Goal: Information Seeking & Learning: Learn about a topic

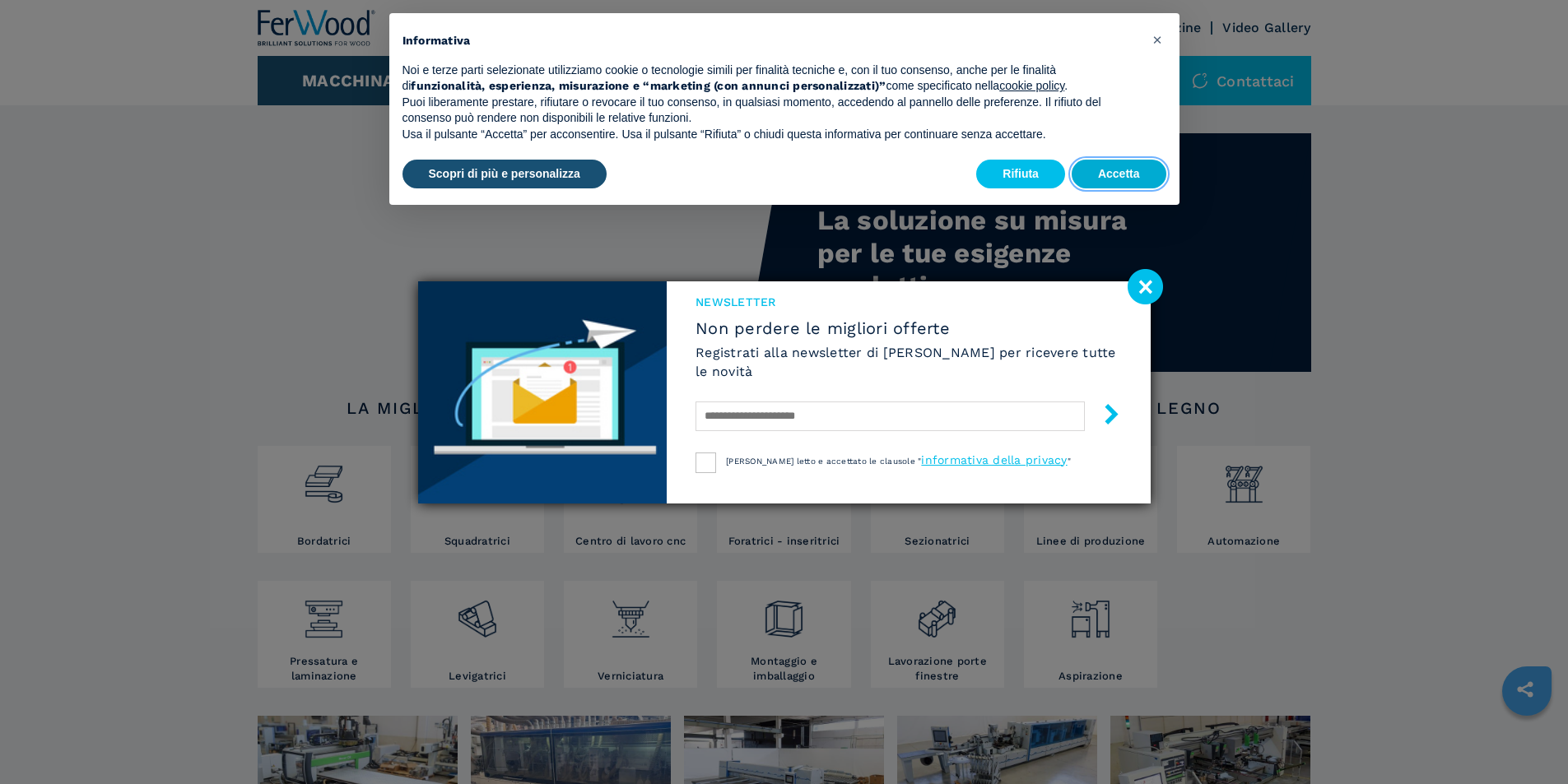
click at [1136, 176] on button "Accetta" at bounding box center [1118, 174] width 94 height 29
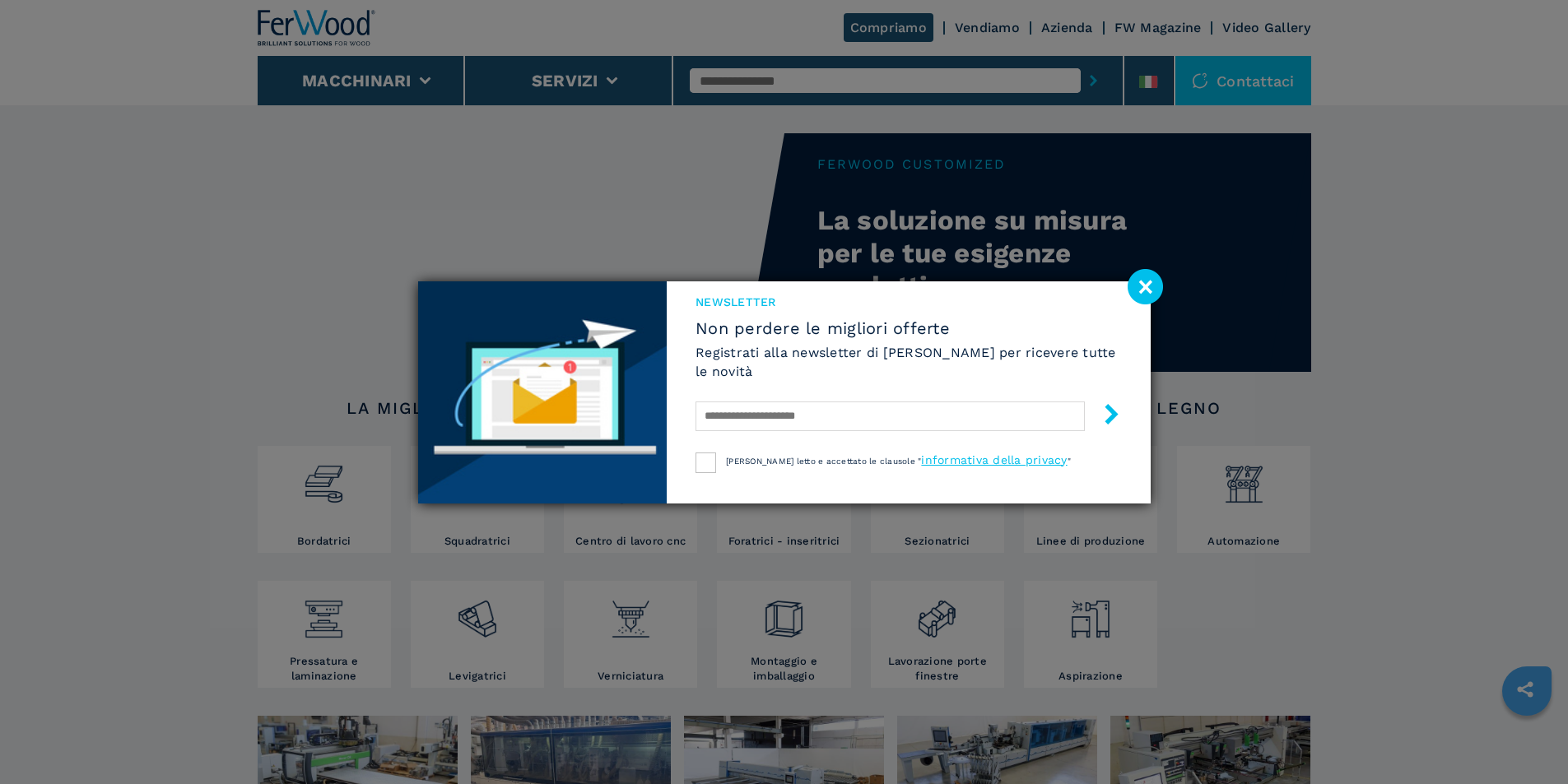
click at [1151, 294] on image at bounding box center [1146, 287] width 35 height 35
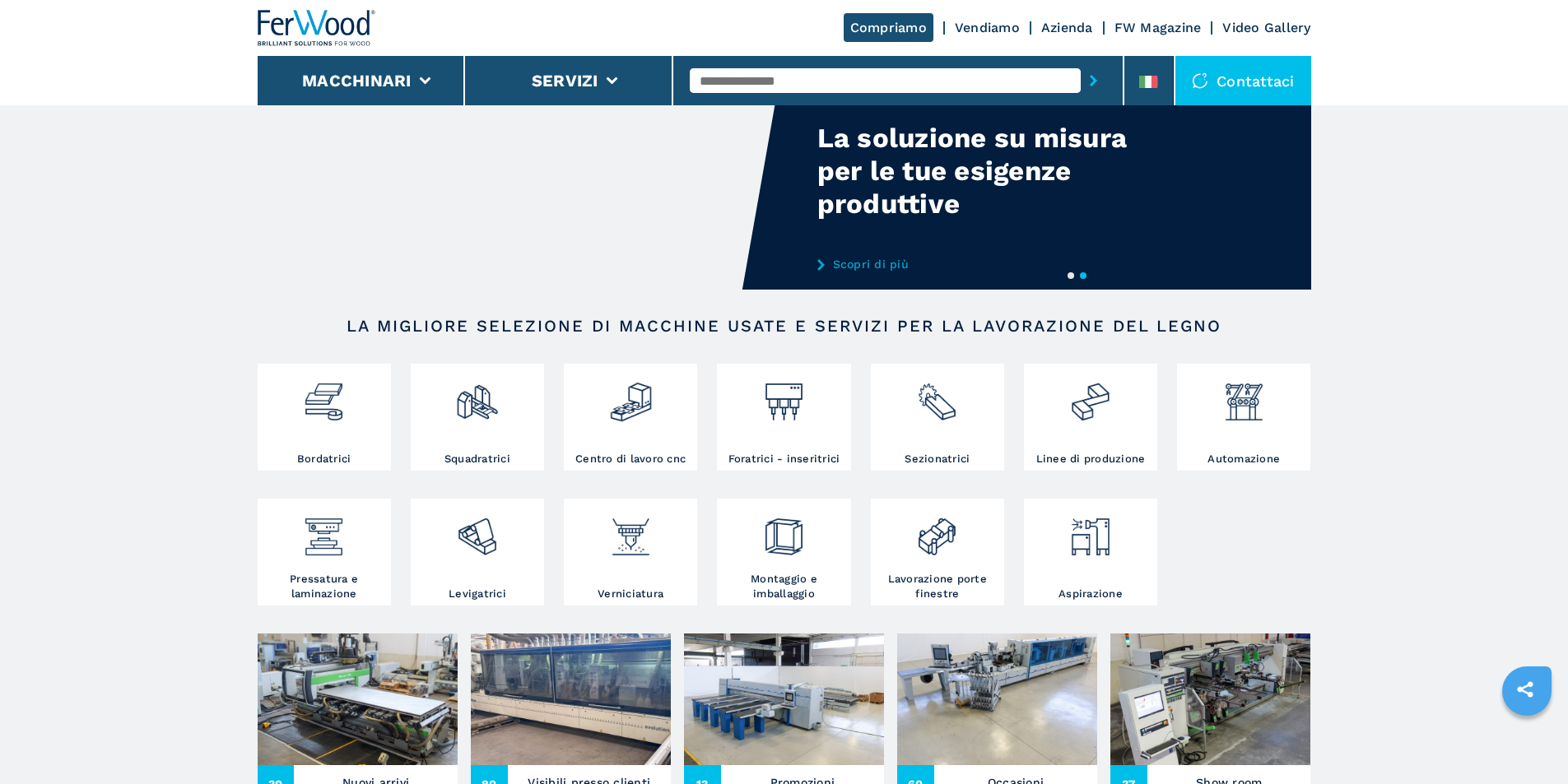
scroll to position [247, 0]
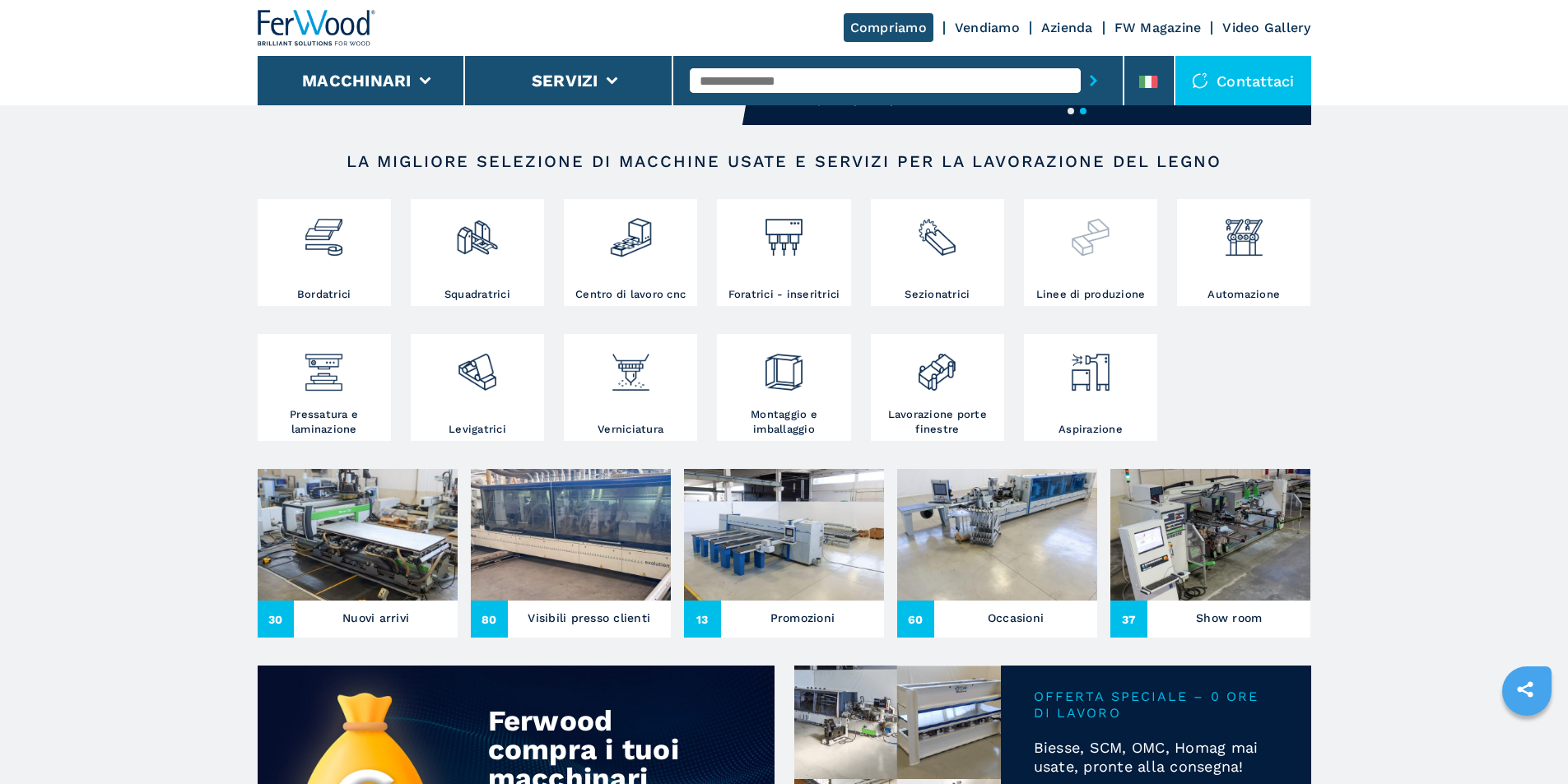
click at [1088, 239] on img at bounding box center [1090, 232] width 44 height 56
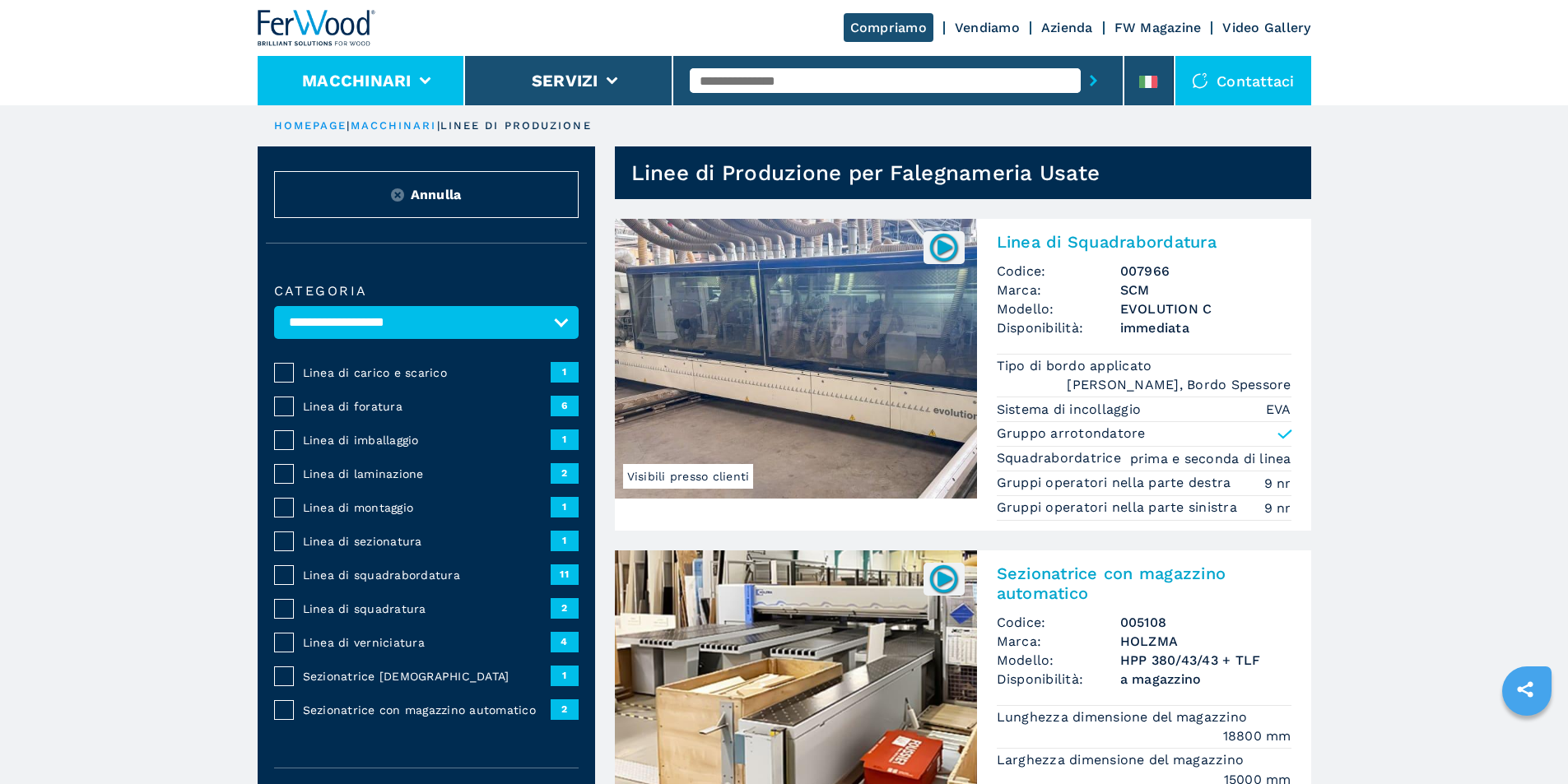
click at [383, 75] on button "Macchinari" at bounding box center [356, 81] width 110 height 19
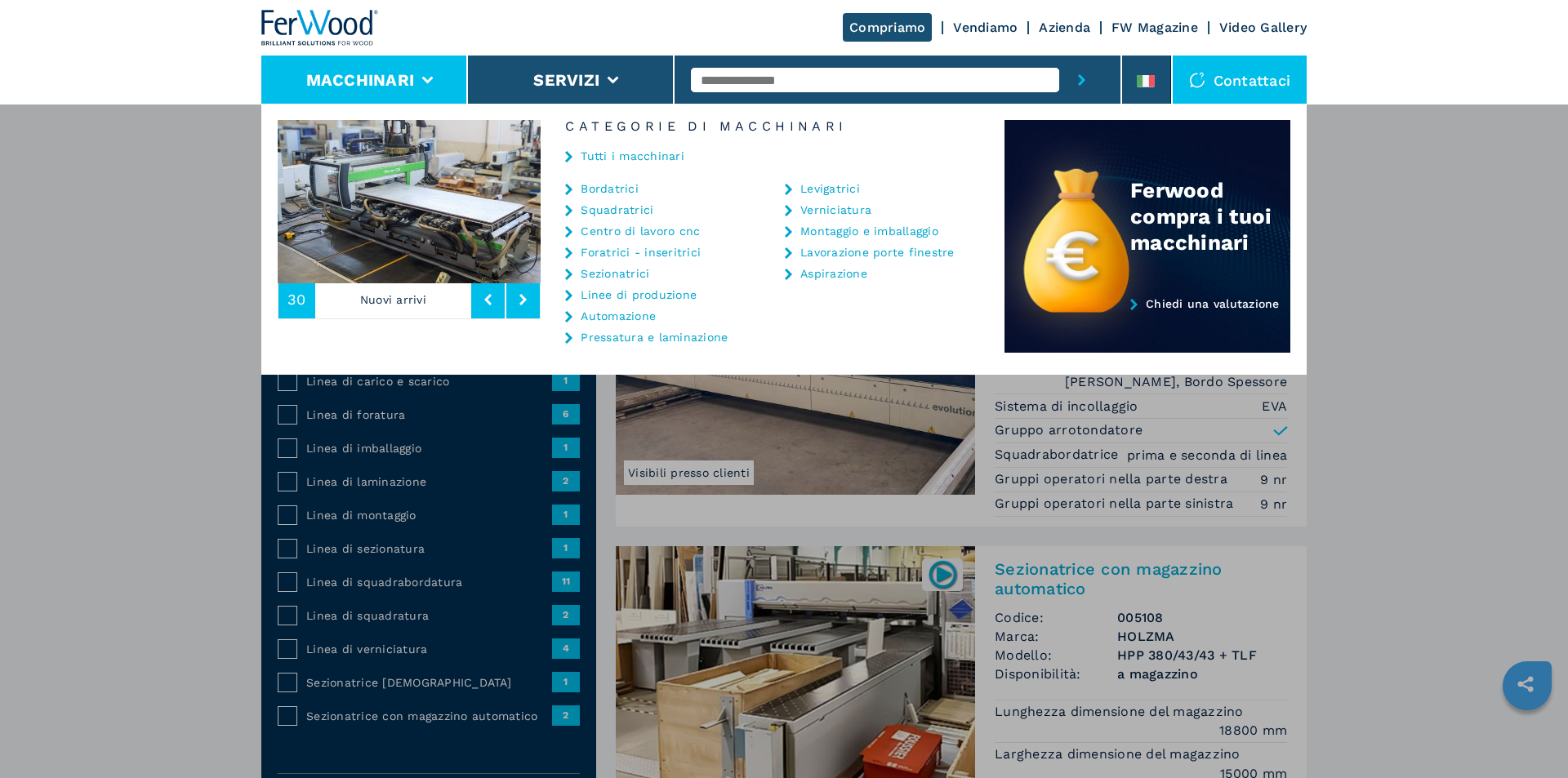
drag, startPoint x: 1476, startPoint y: 375, endPoint x: 1444, endPoint y: 347, distance: 42.5
click at [1474, 375] on div "Macchinari Bordatrici Squadratrici Centro di lavoro cnc Foratrici - inseritrici…" at bounding box center [784, 492] width 1568 height 778
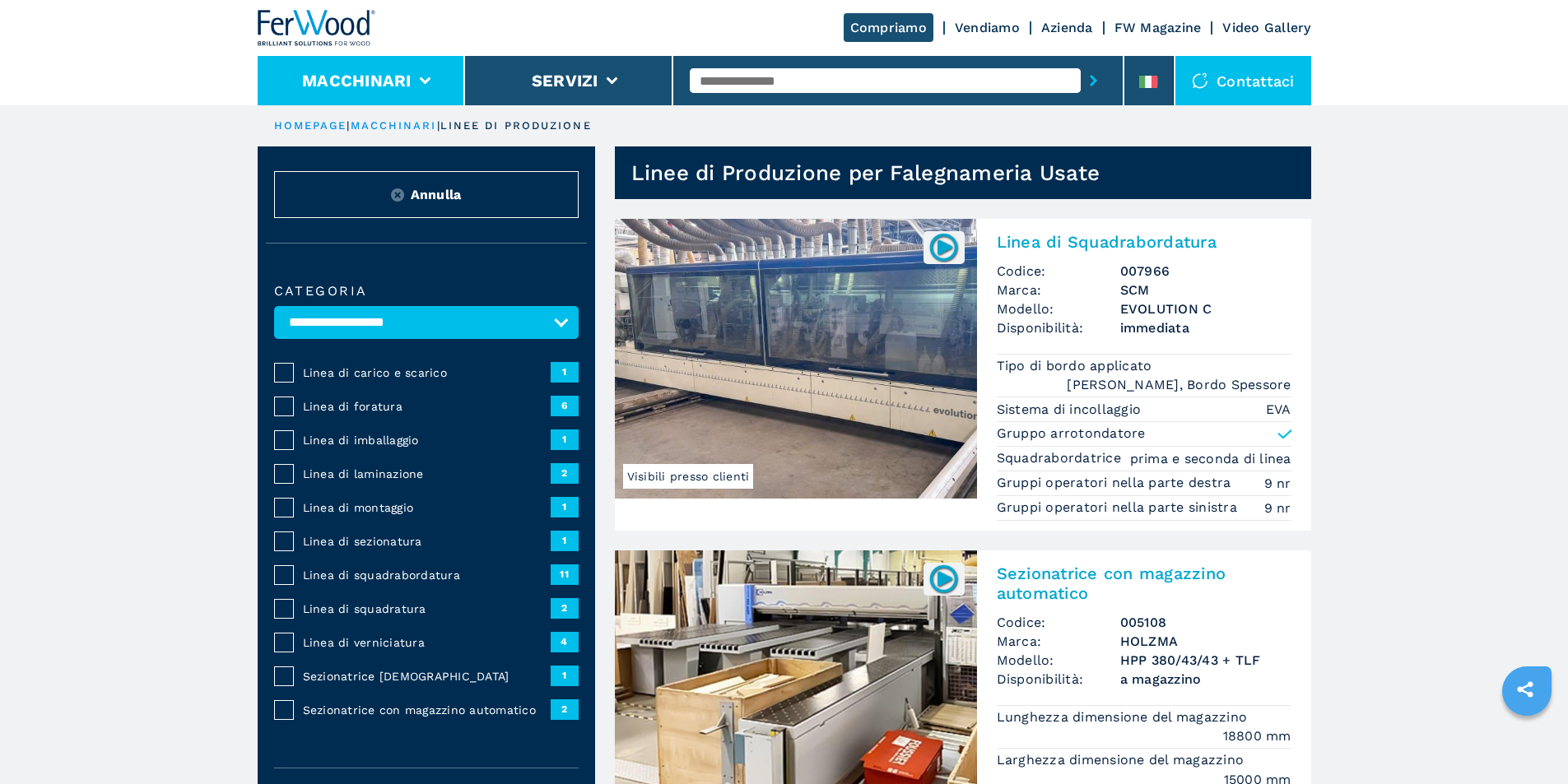
click at [384, 78] on button "Macchinari" at bounding box center [356, 81] width 110 height 19
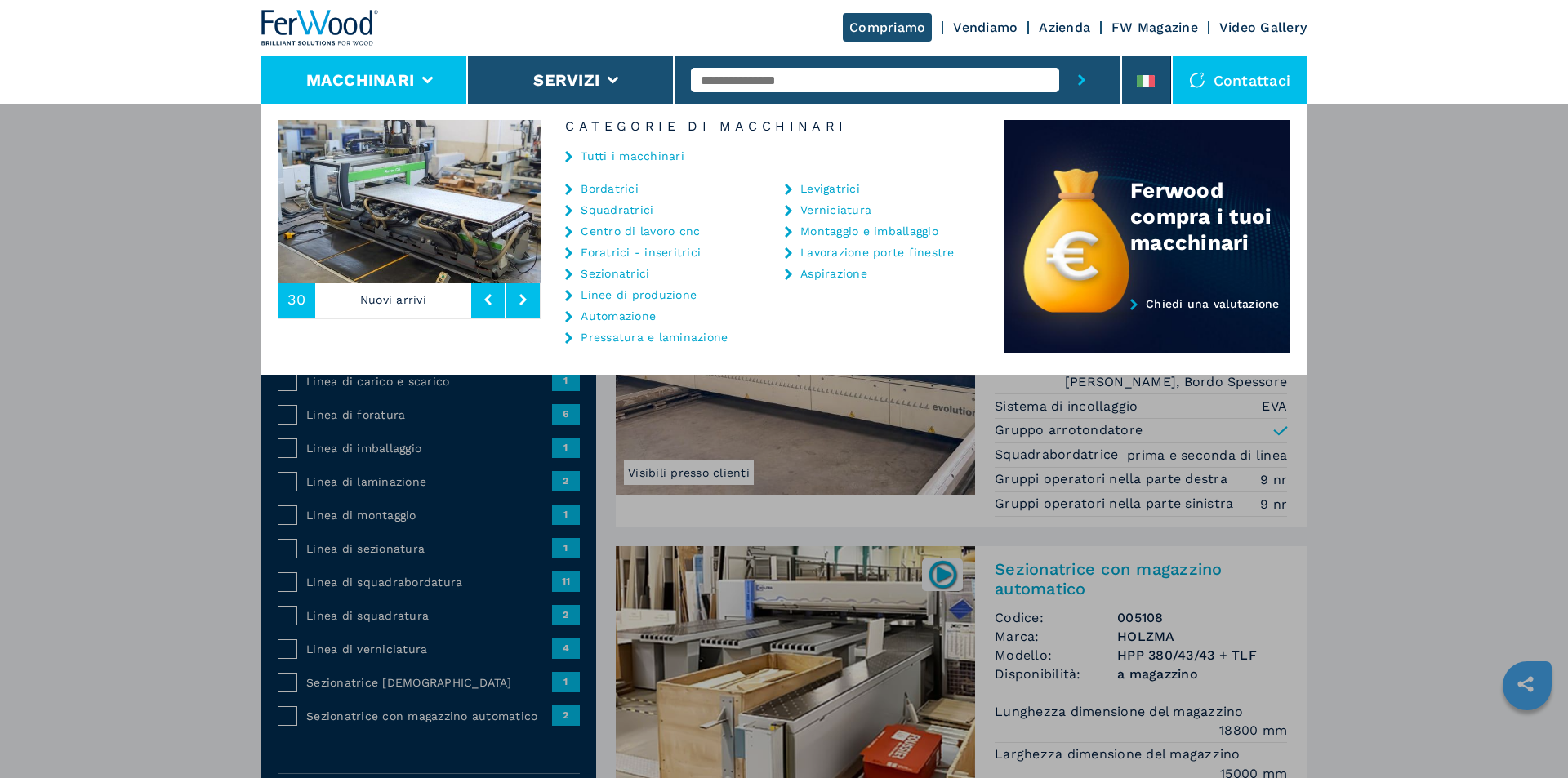
click at [628, 192] on link "Bordatrici" at bounding box center [609, 188] width 58 height 12
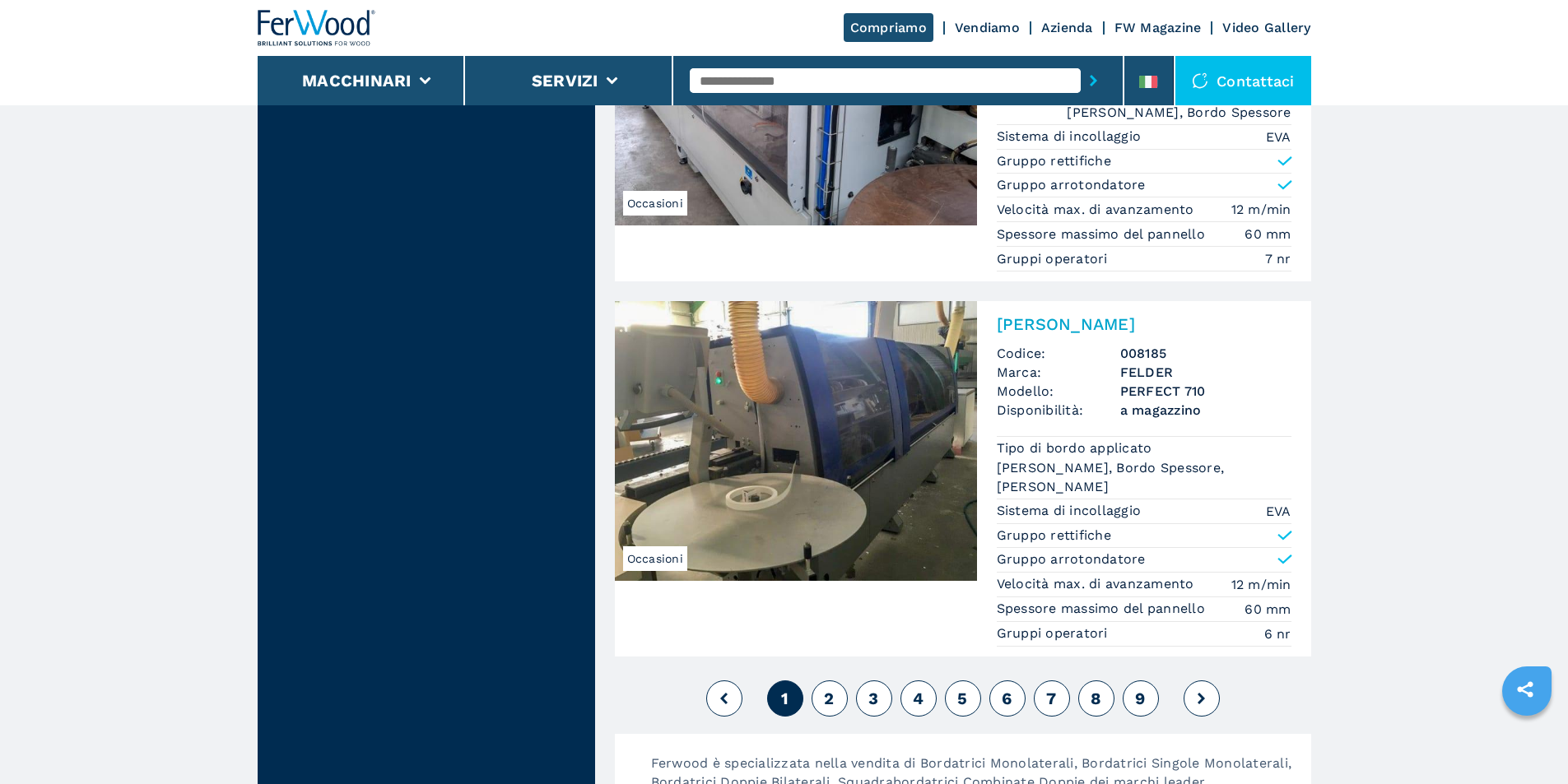
scroll to position [3703, 0]
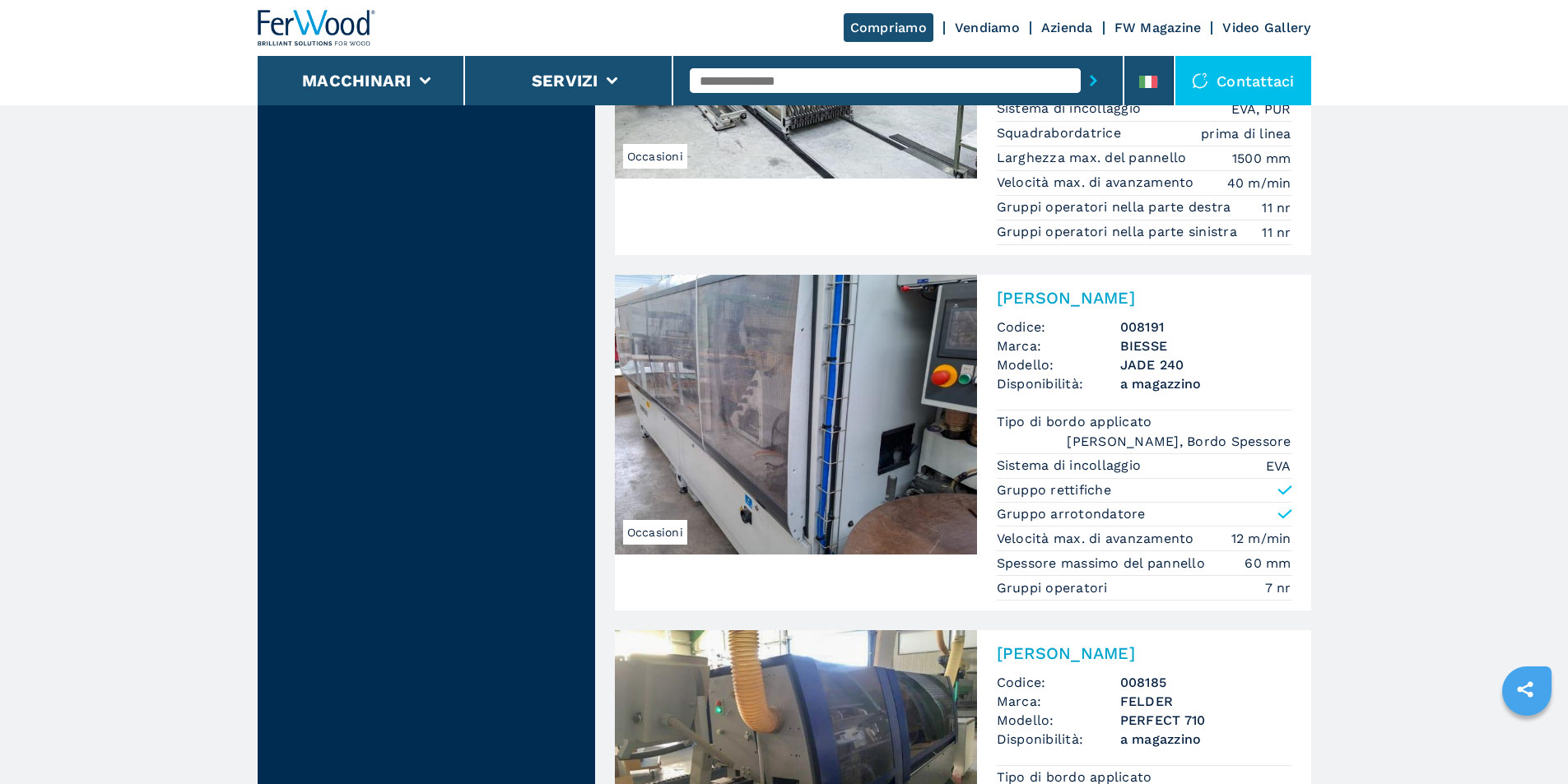
click at [294, 14] on div at bounding box center [317, 28] width 119 height 56
click at [303, 20] on img at bounding box center [317, 27] width 119 height 36
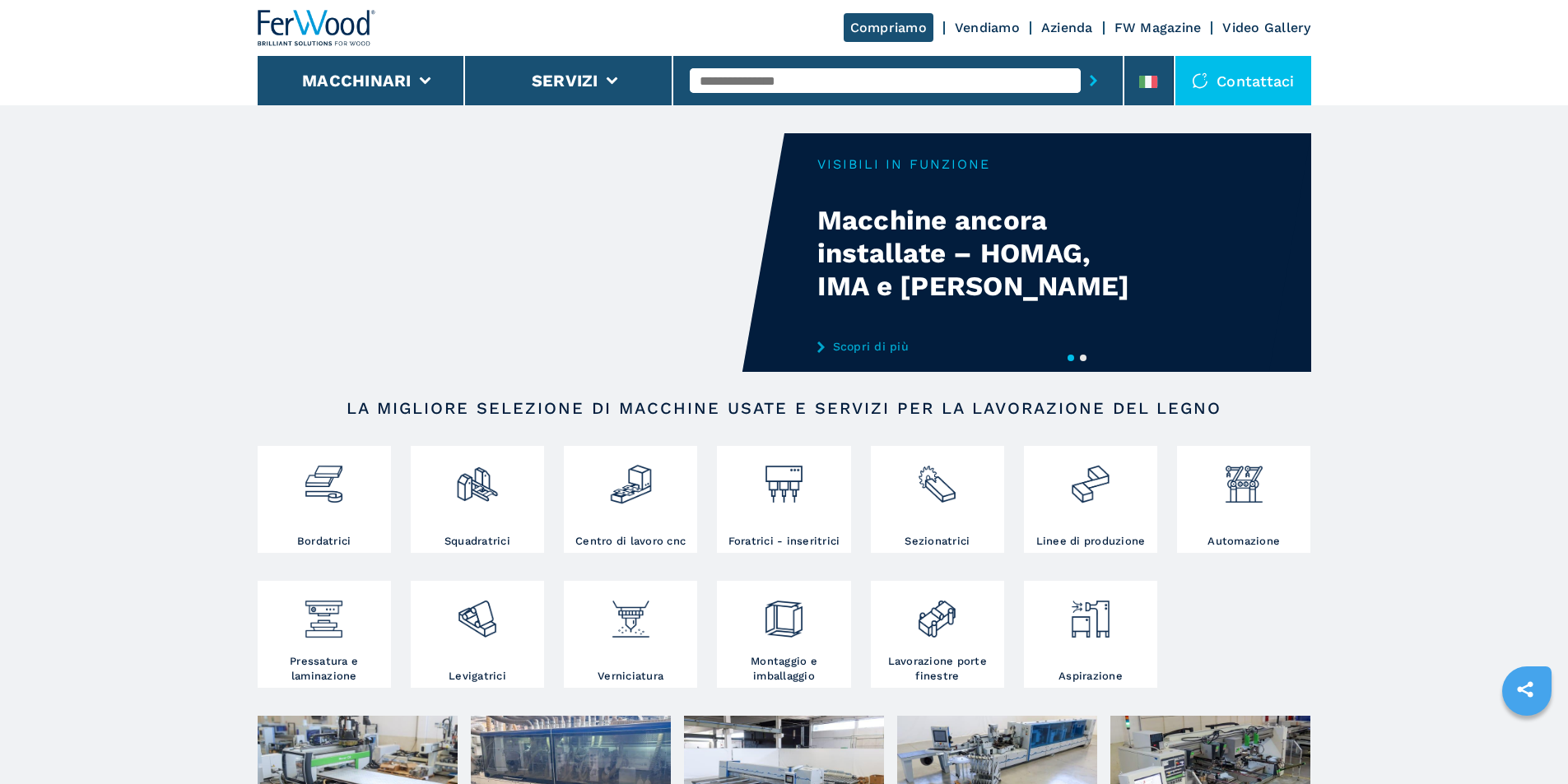
click at [1087, 359] on button "2" at bounding box center [1083, 358] width 7 height 7
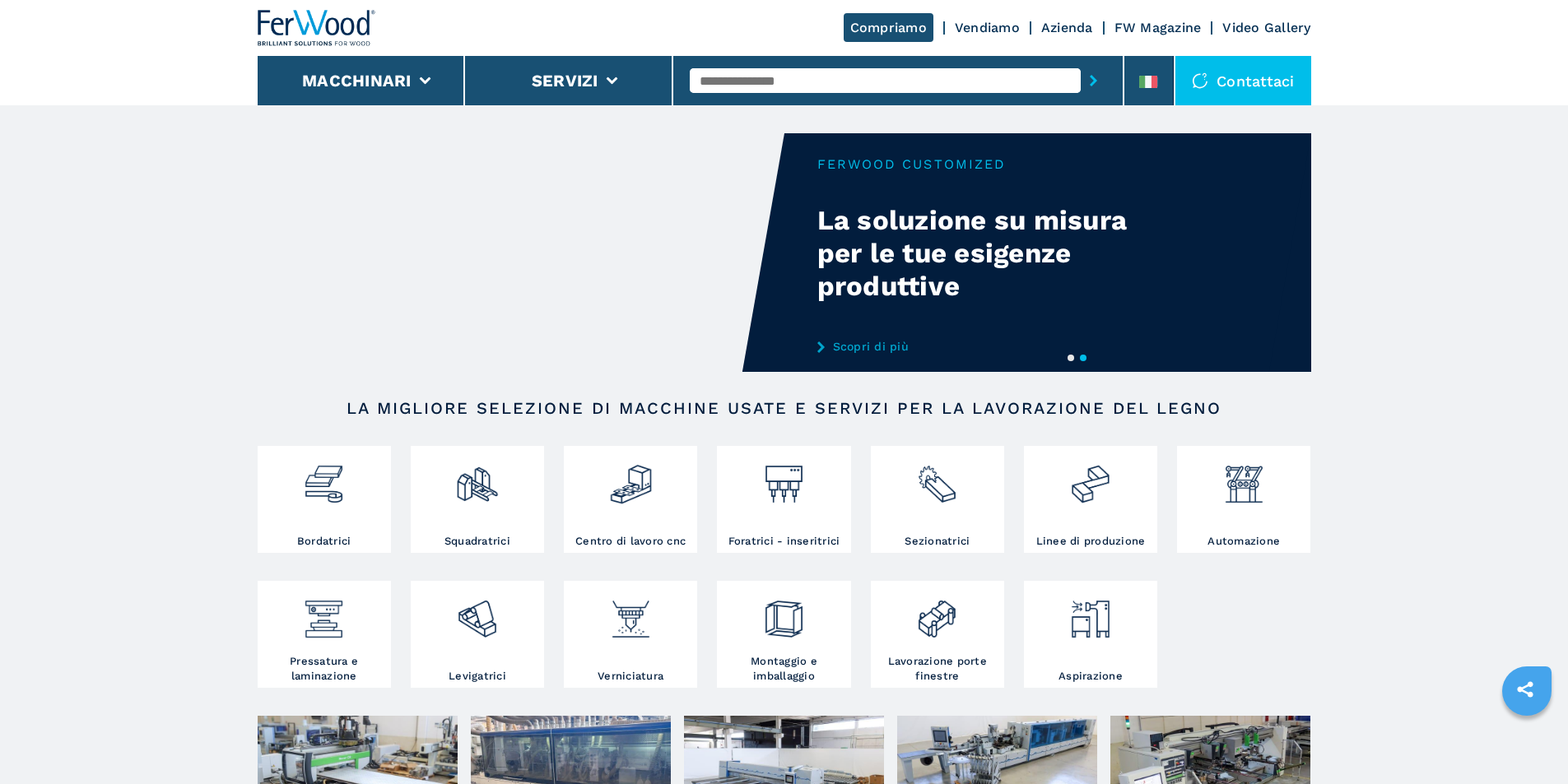
click at [1069, 361] on button "1" at bounding box center [1071, 358] width 7 height 7
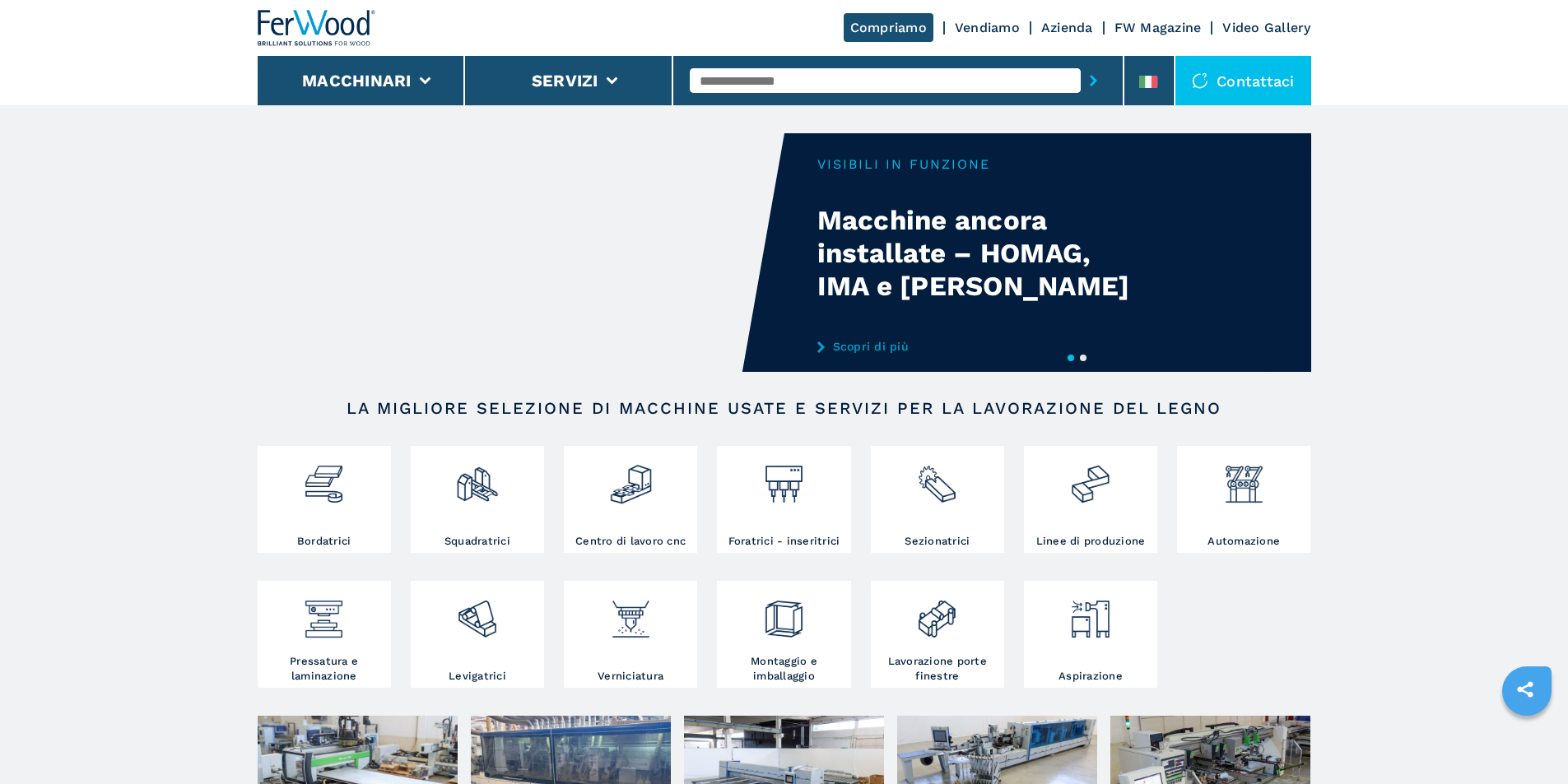
click at [883, 343] on link "Scopri di più" at bounding box center [979, 346] width 323 height 14
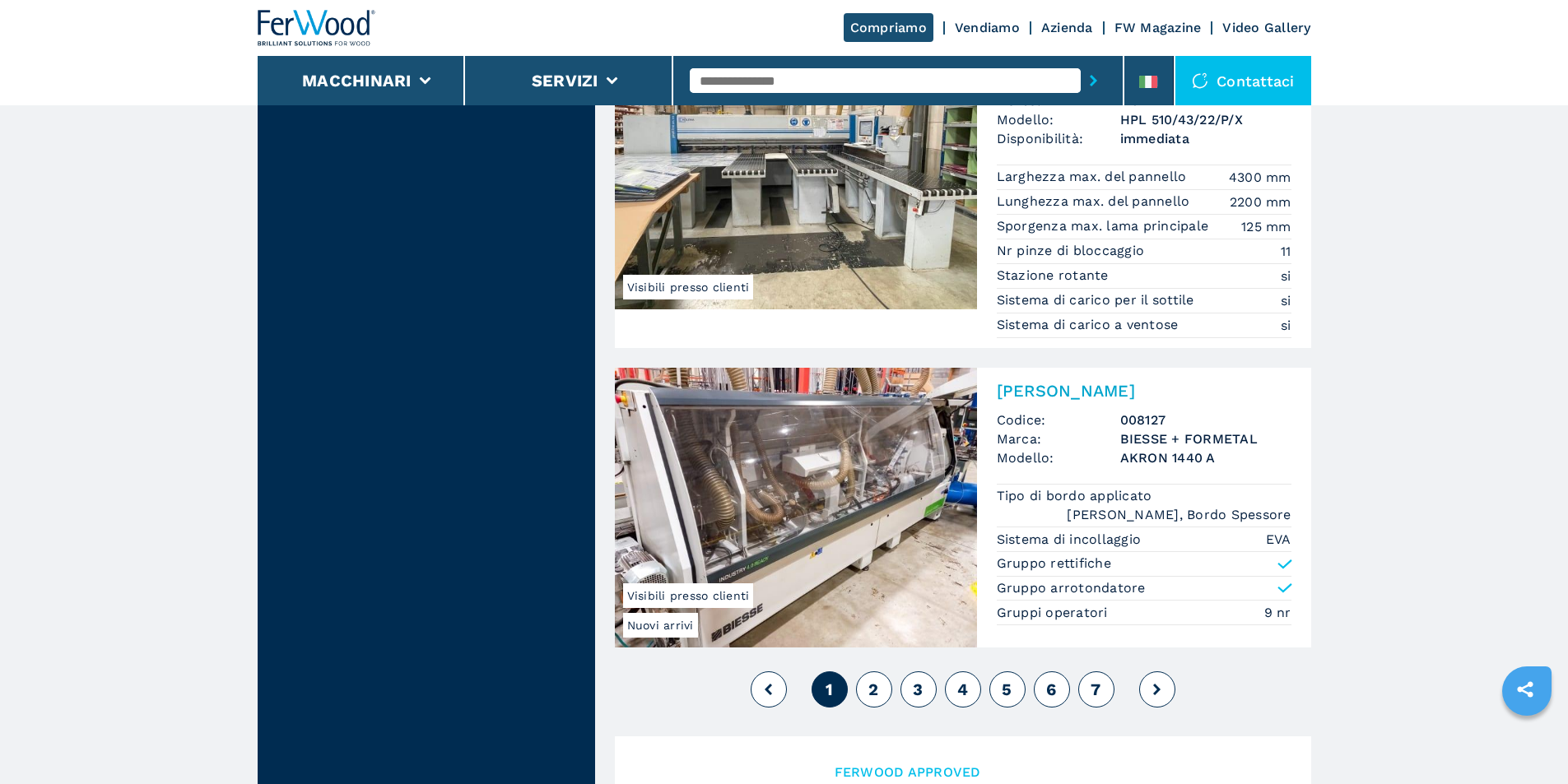
scroll to position [3703, 0]
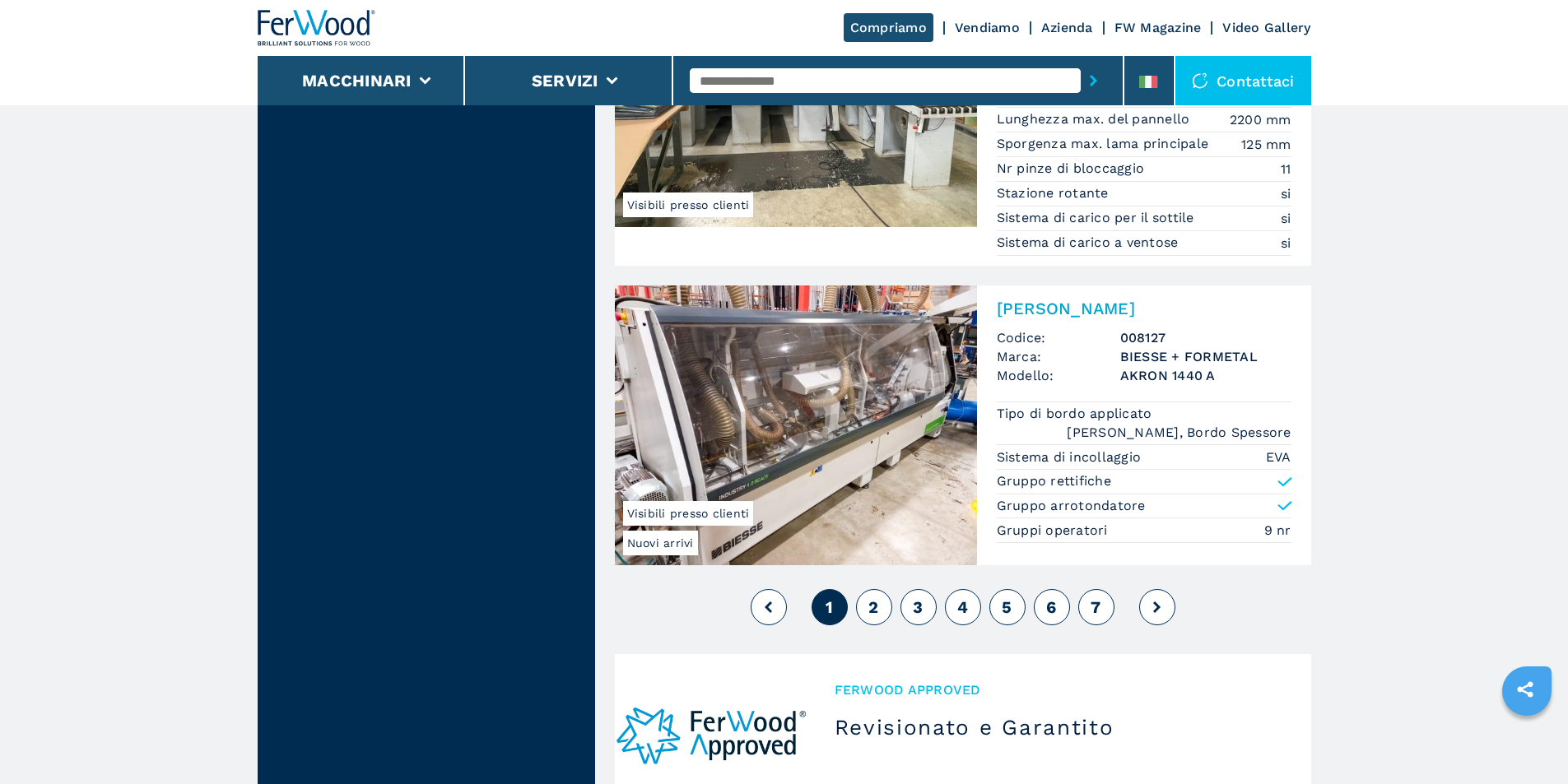
click at [876, 597] on span "2" at bounding box center [873, 607] width 10 height 19
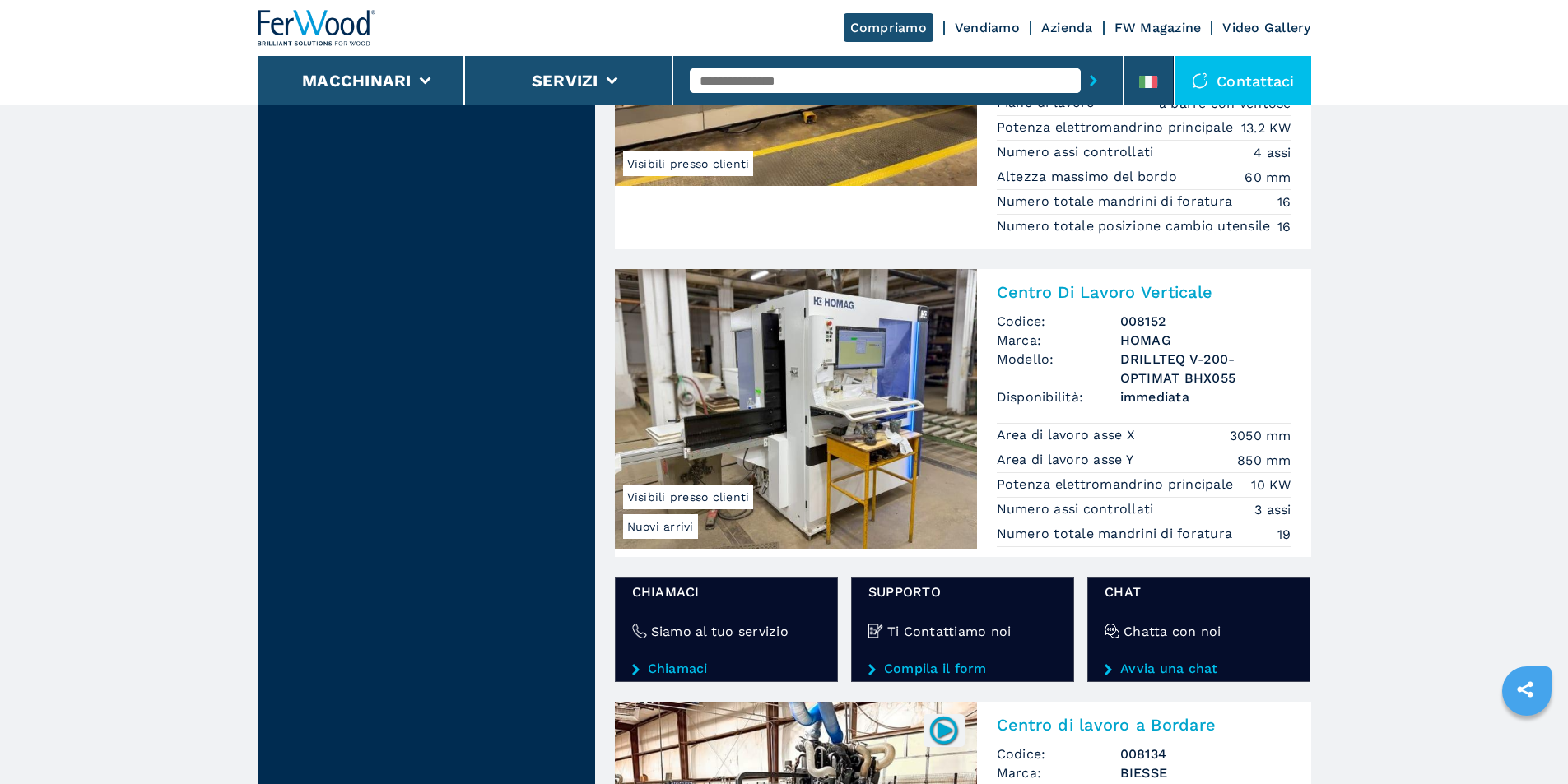
scroll to position [2304, 0]
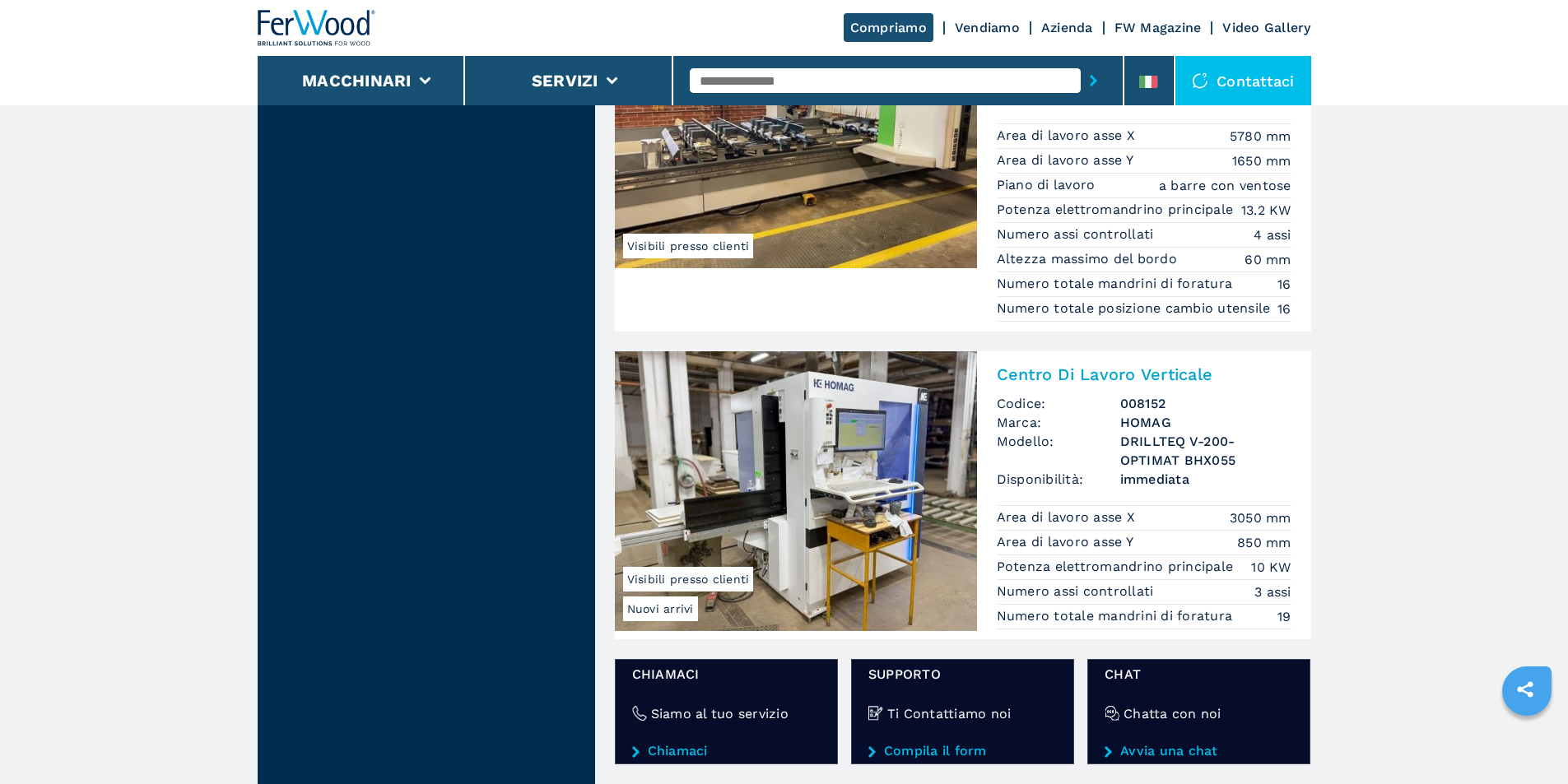
click at [1498, 296] on main "**********" at bounding box center [784, 305] width 1568 height 5220
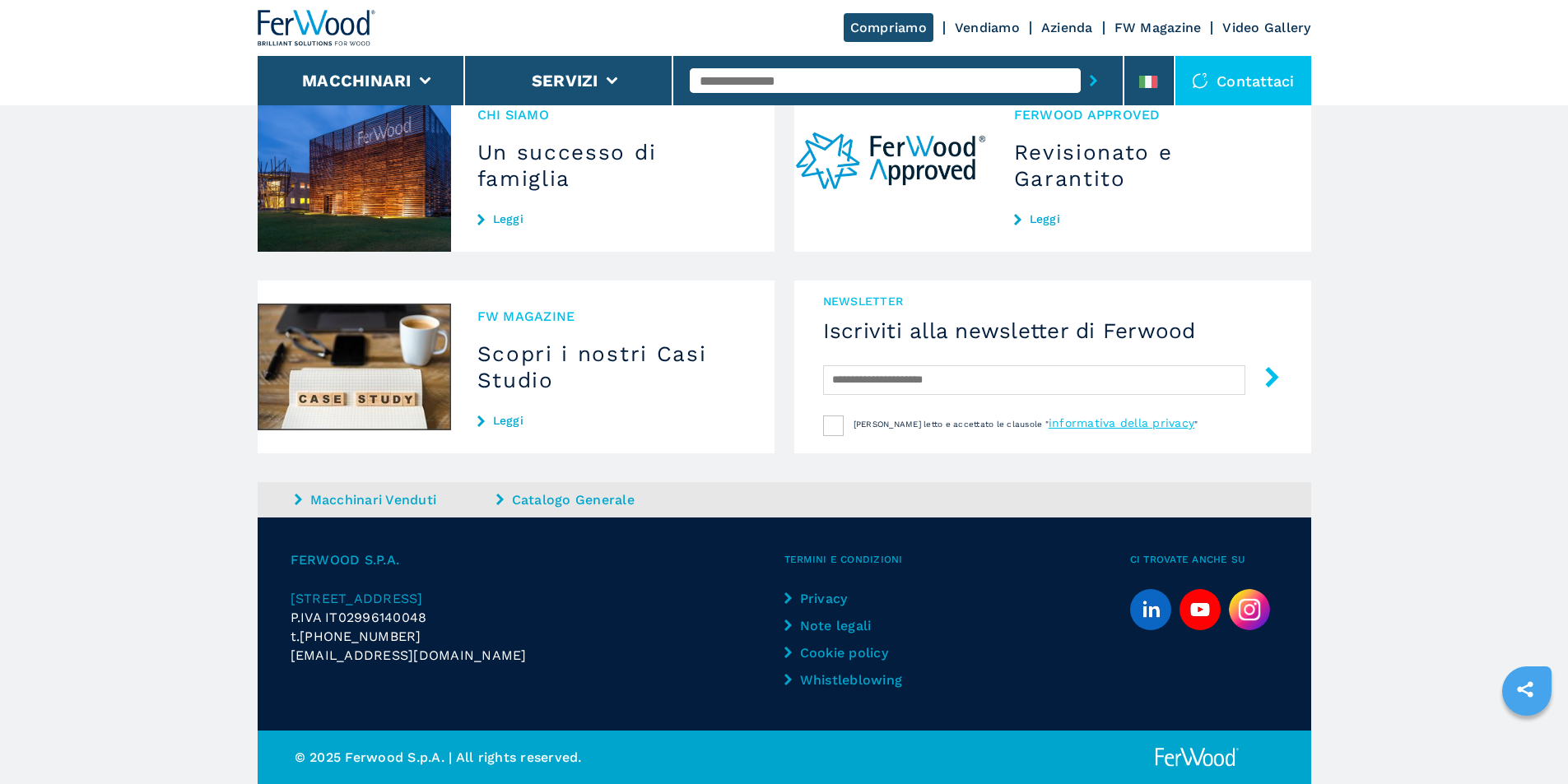
click at [1252, 617] on img at bounding box center [1250, 610] width 41 height 41
